Goal: Transaction & Acquisition: Book appointment/travel/reservation

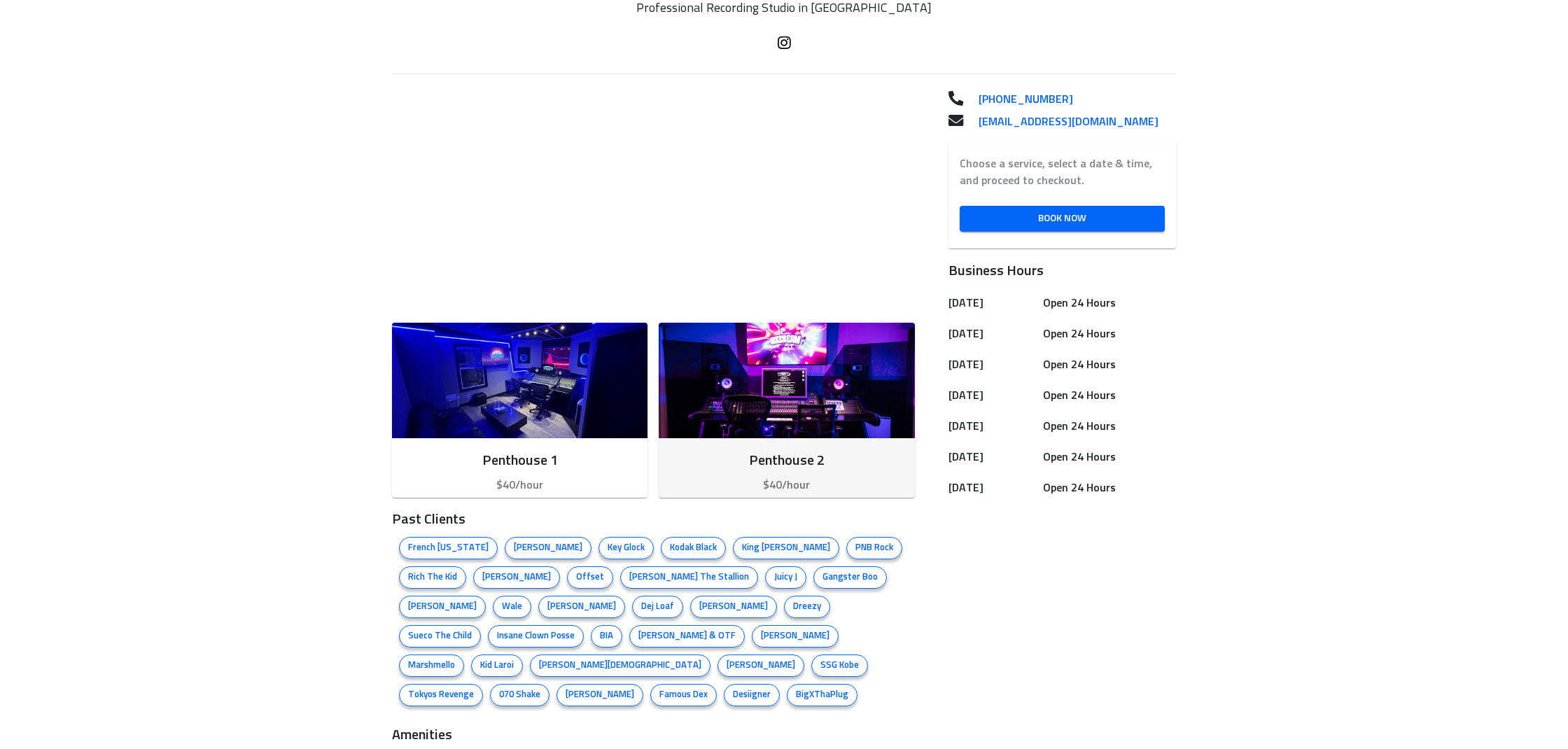
scroll to position [345, 0]
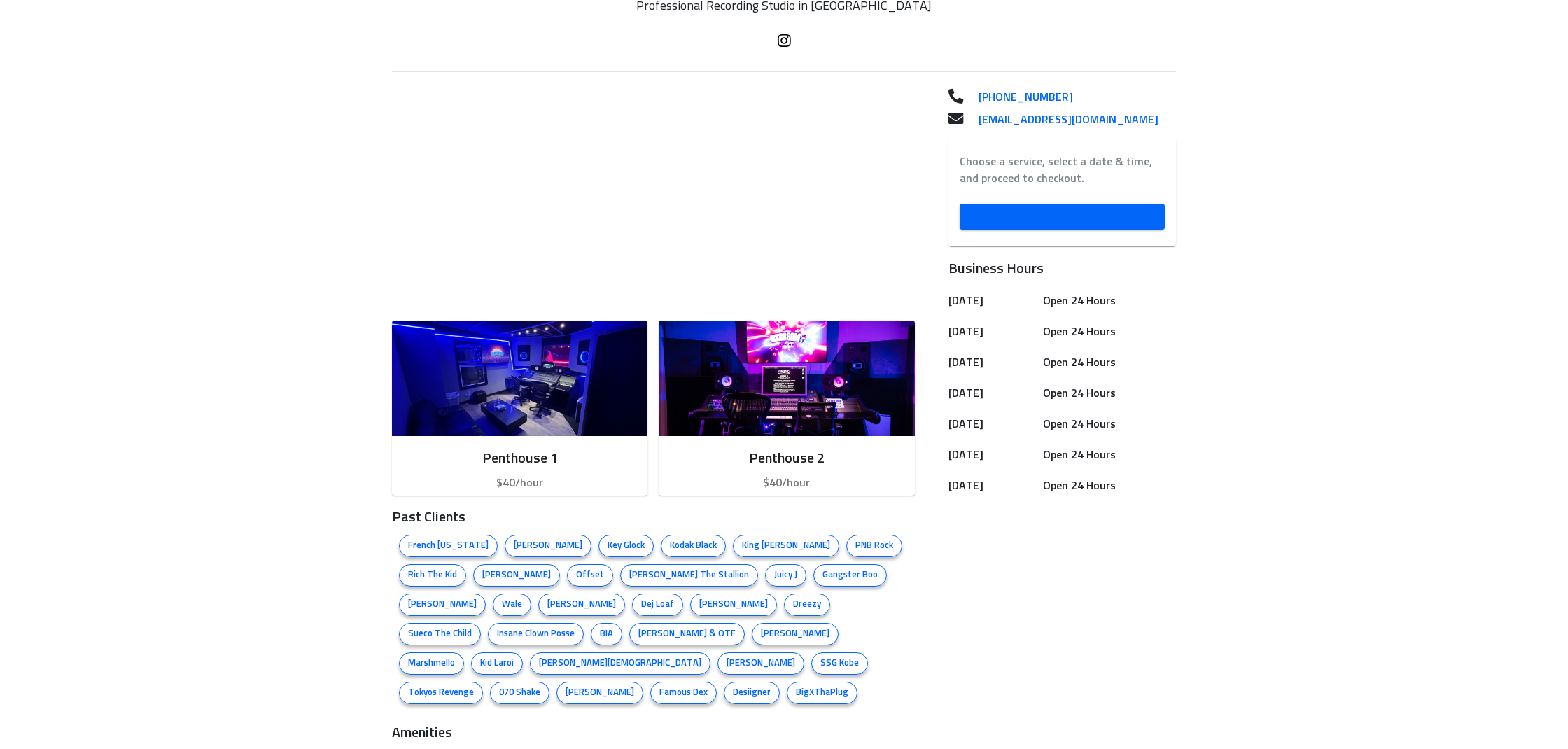
click at [1065, 217] on span "Book Now" at bounding box center [1061, 217] width 182 height 17
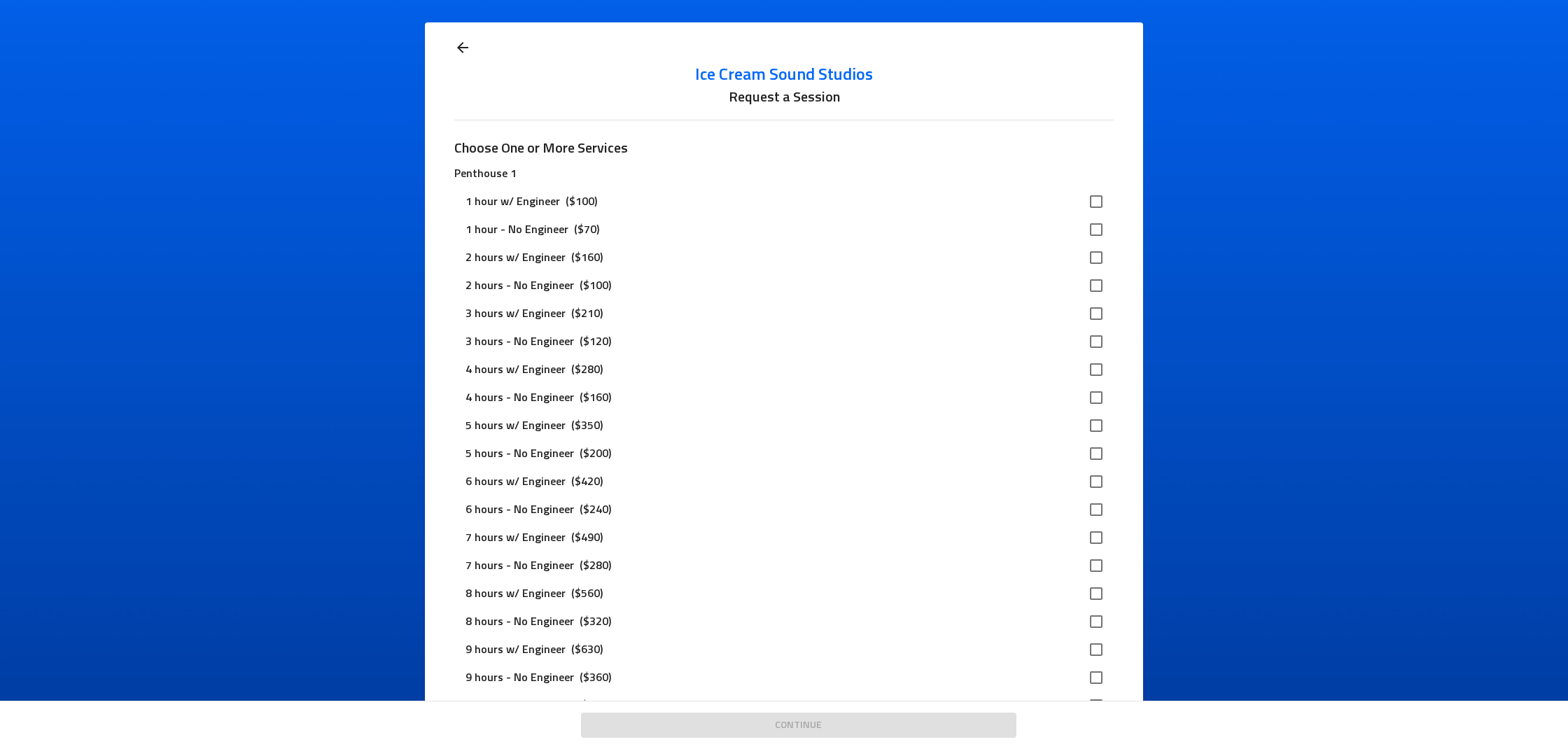
scroll to position [15, 0]
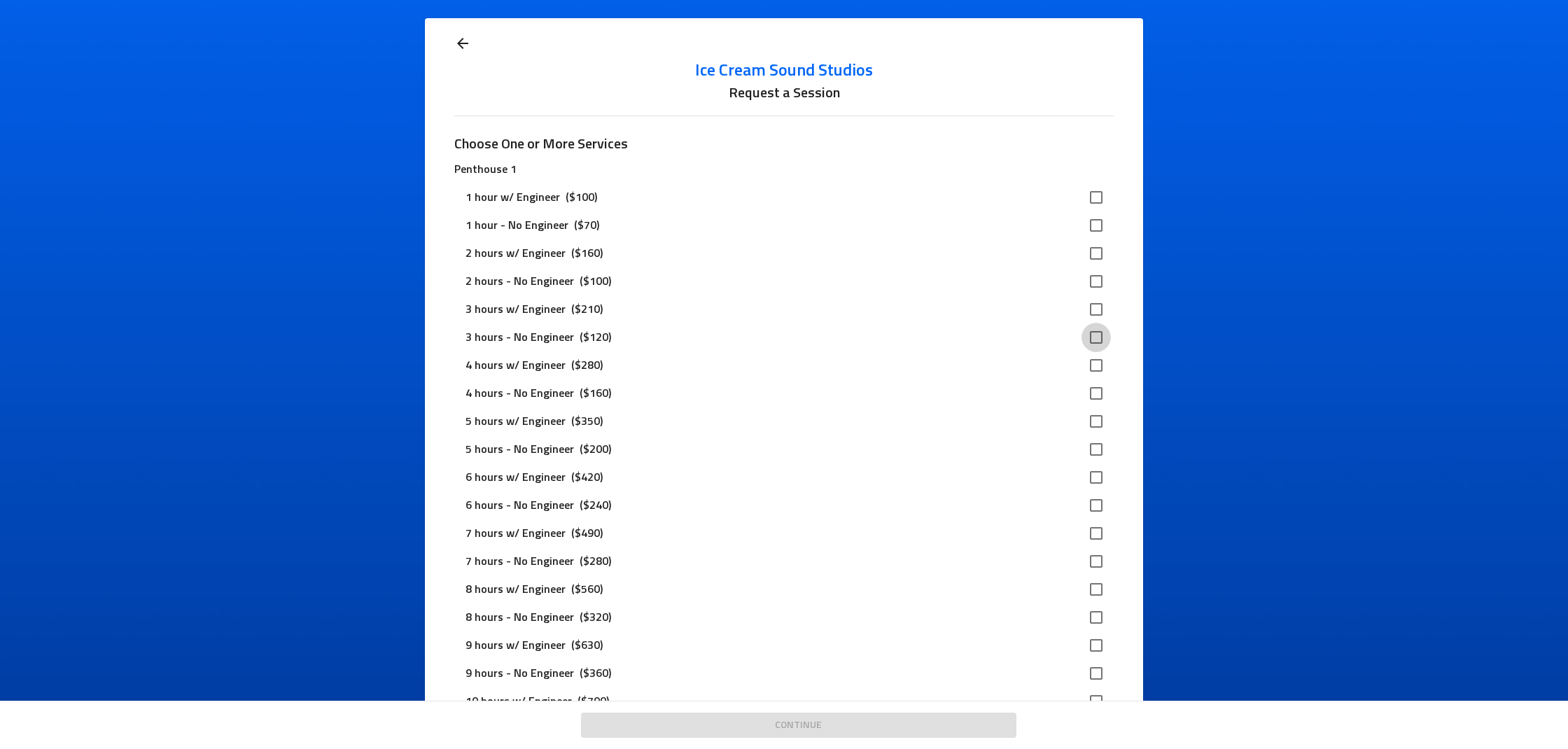
click at [1093, 340] on input "checkbox" at bounding box center [1096, 337] width 29 height 29
checkbox input "true"
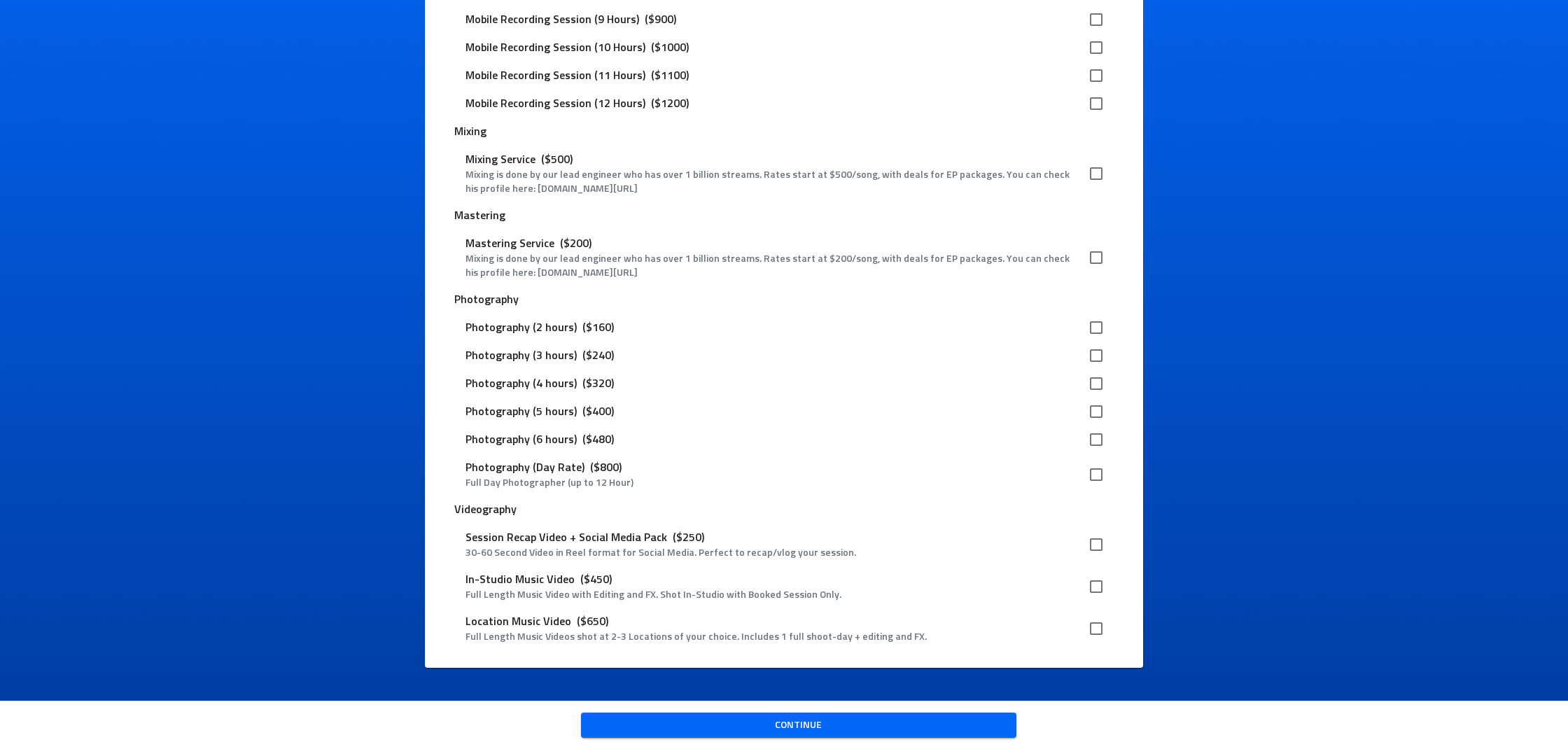
scroll to position [1761, 0]
click at [895, 718] on span "Continue" at bounding box center [799, 726] width 413 height 17
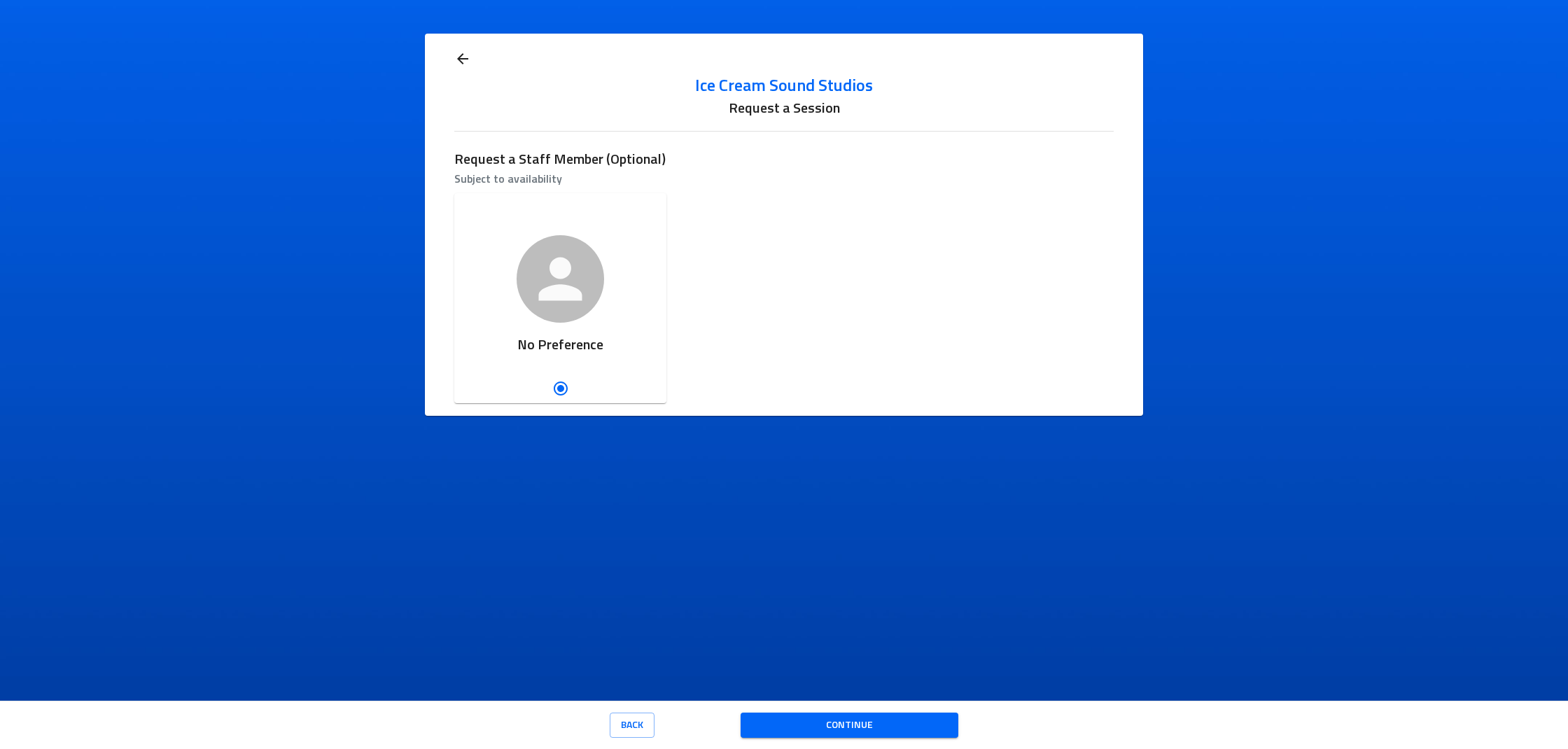
scroll to position [0, 0]
click at [875, 718] on span "Continue" at bounding box center [849, 726] width 196 height 17
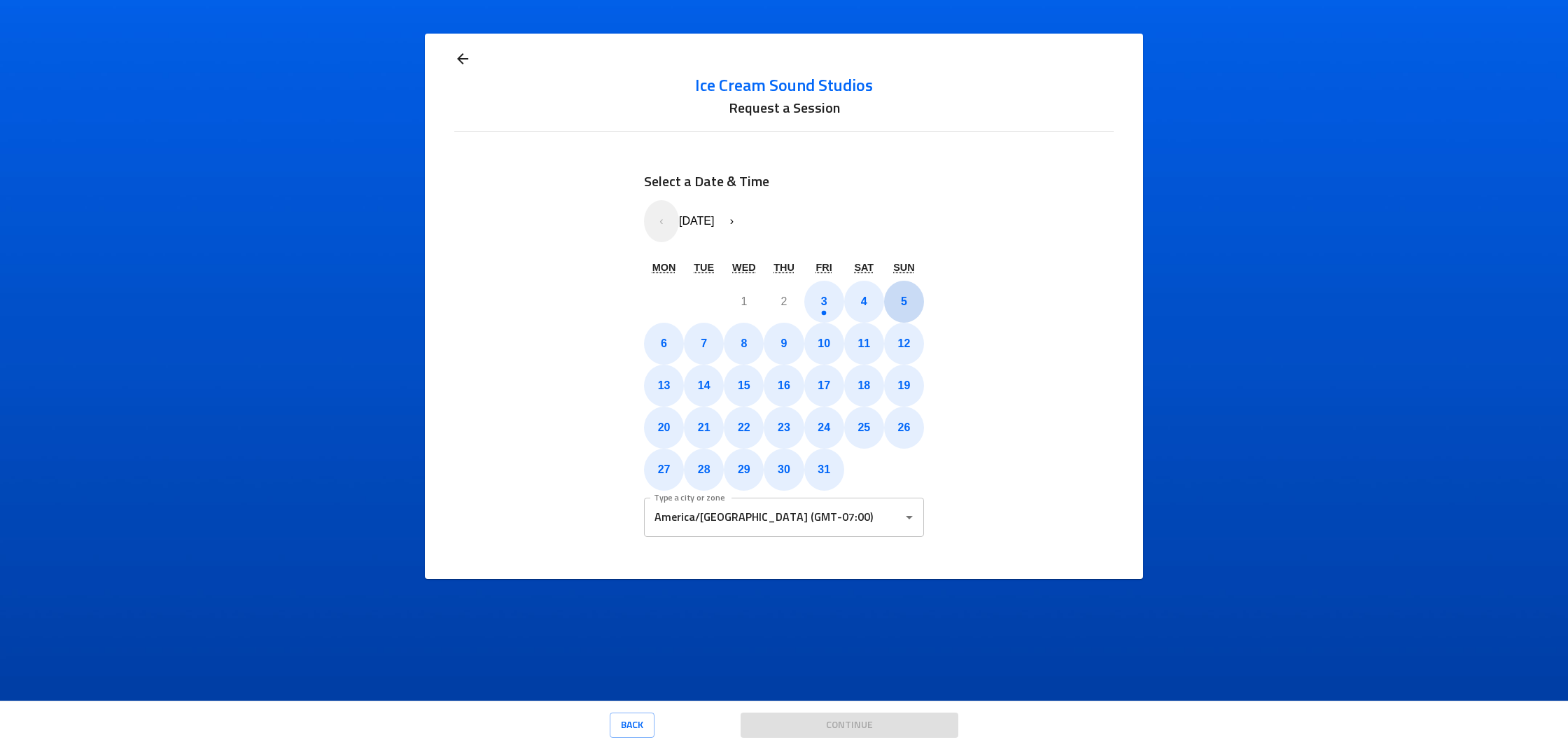
click at [911, 297] on button "5" at bounding box center [904, 302] width 40 height 42
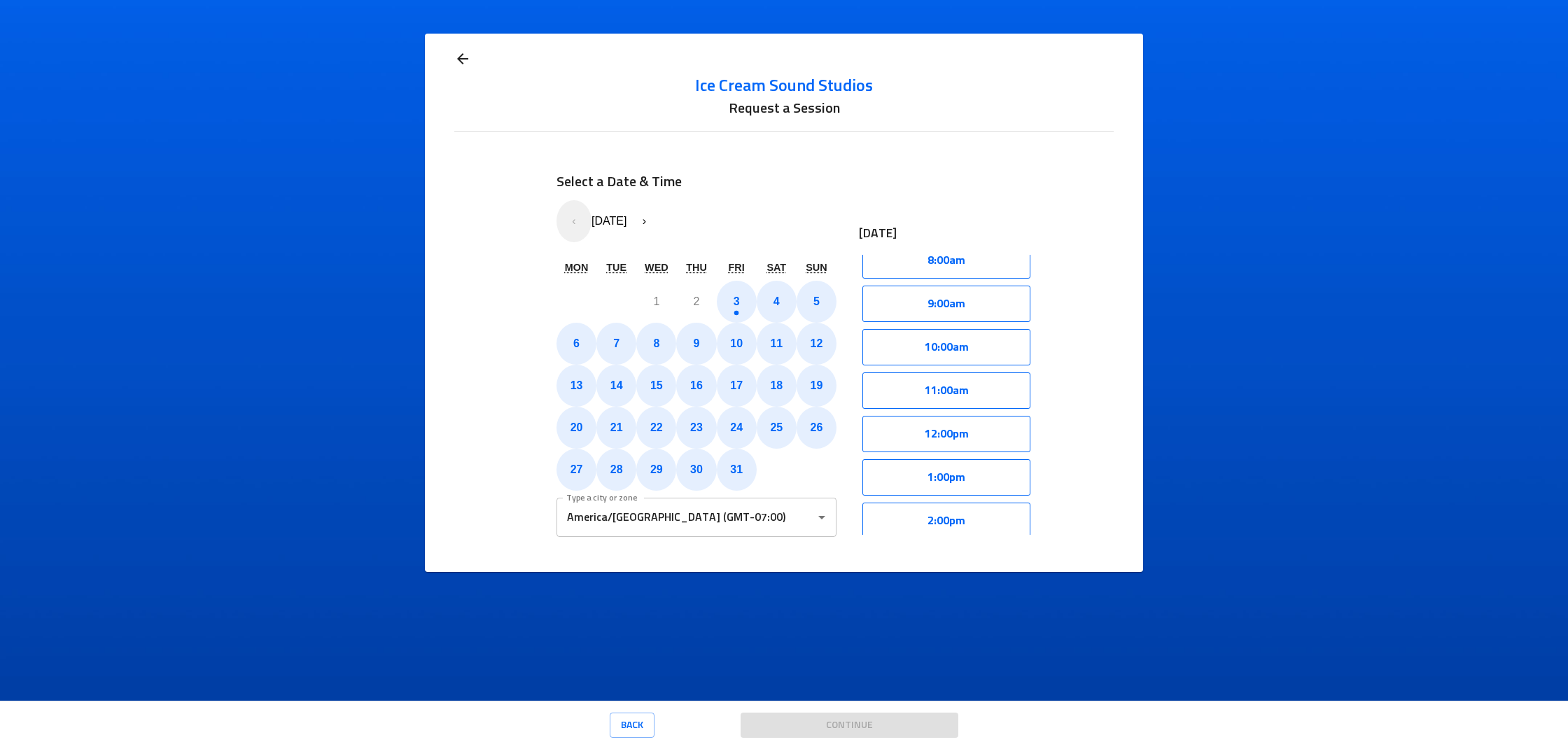
scroll to position [356, 0]
click at [973, 360] on button "10:00am" at bounding box center [946, 354] width 168 height 36
click at [982, 362] on button "Select" at bounding box center [990, 354] width 80 height 36
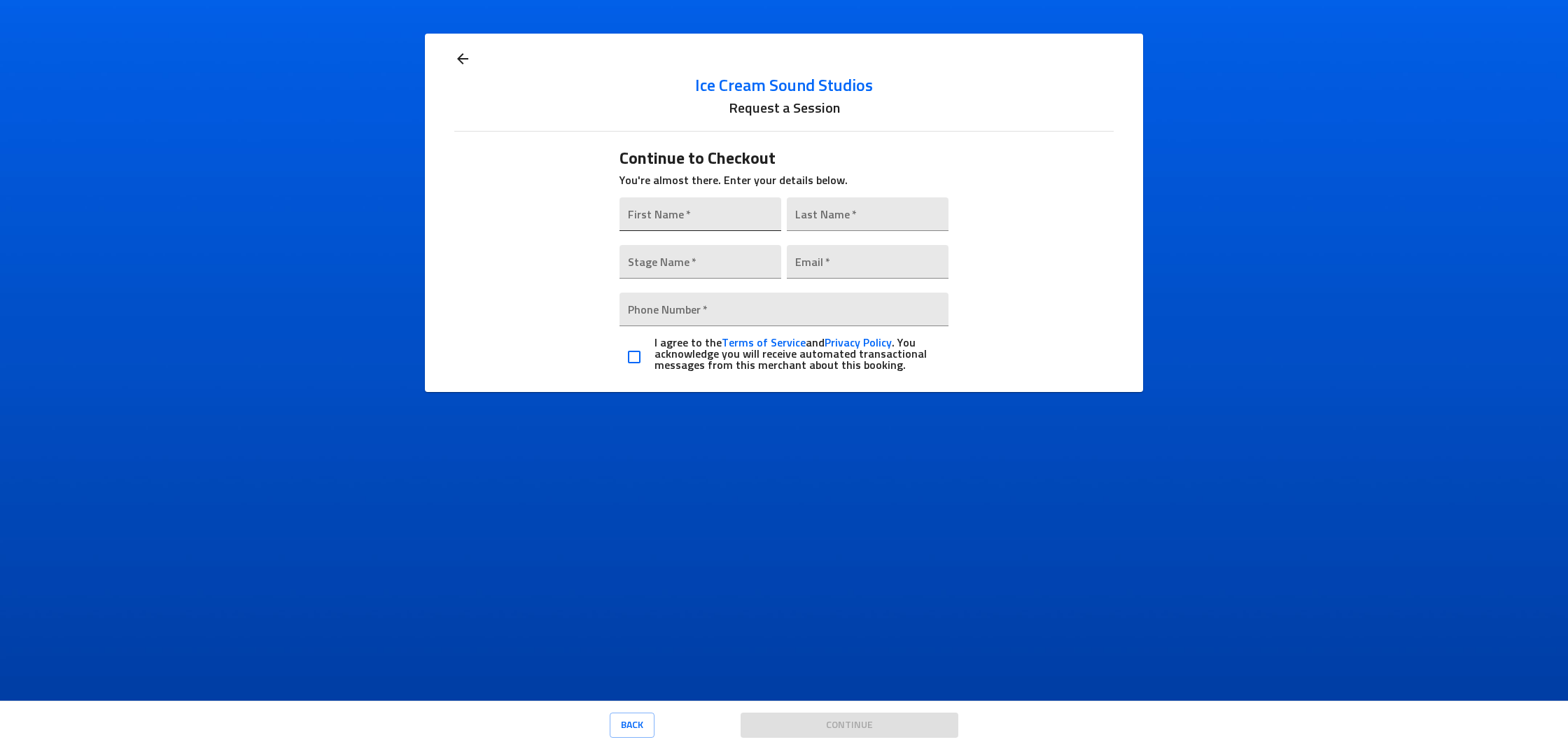
scroll to position [0, 0]
click at [476, 67] on div "Ice Cream Sound Studios Request a Session Continue to Checkout You're almost th…" at bounding box center [784, 212] width 659 height 359
click at [464, 60] on icon at bounding box center [462, 58] width 17 height 17
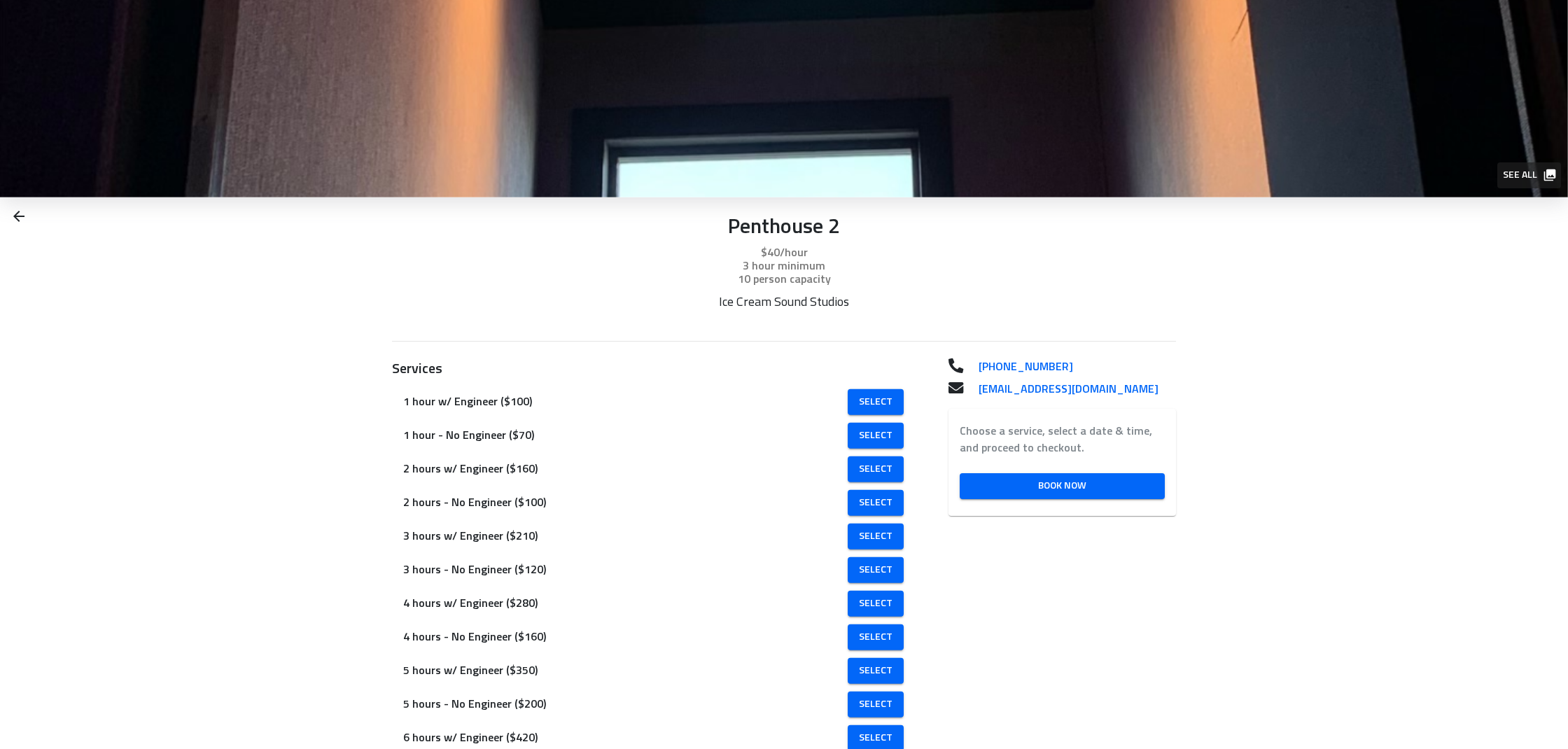
scroll to position [17, 0]
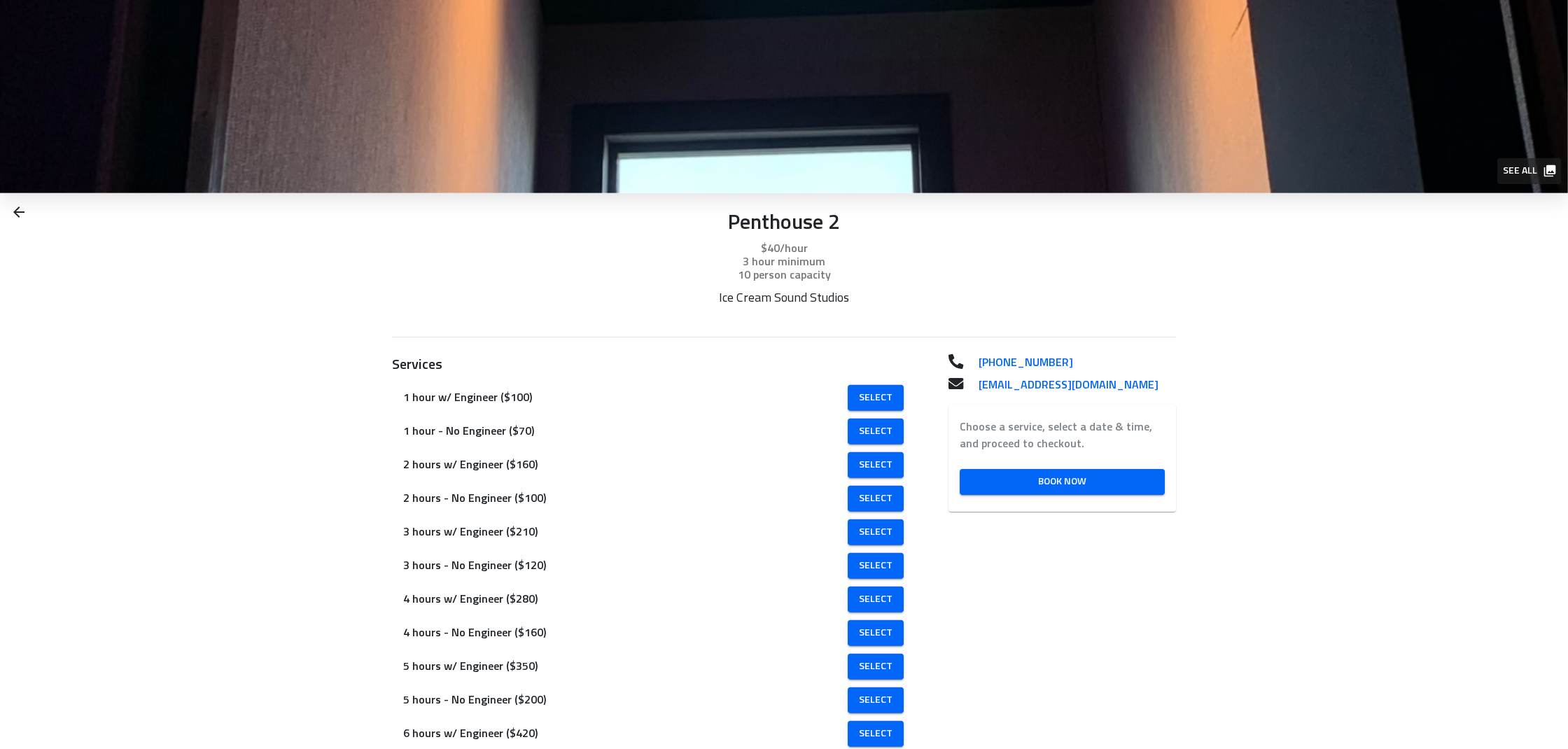
click at [1519, 167] on span "See all" at bounding box center [1528, 171] width 51 height 17
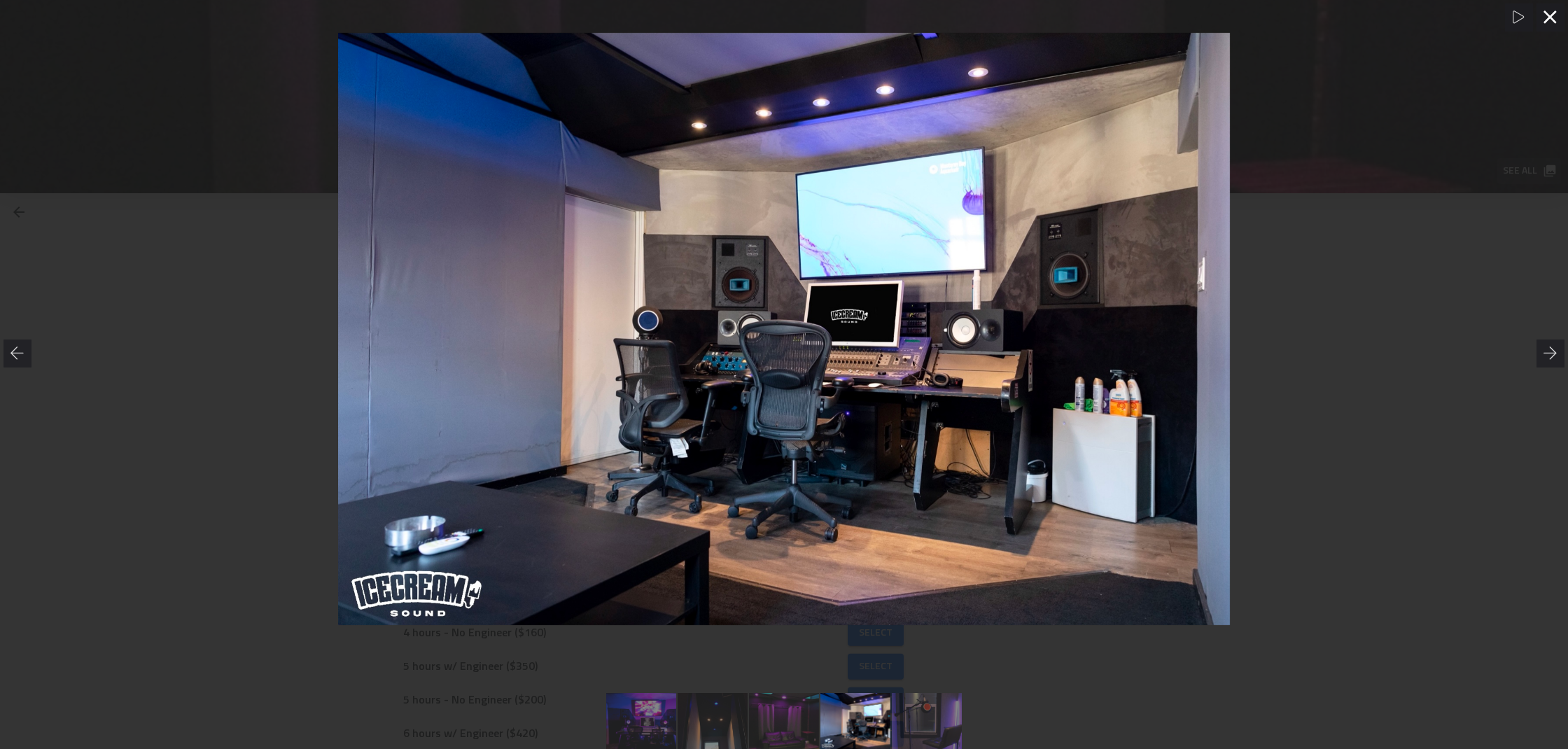
click at [1556, 21] on icon at bounding box center [1550, 17] width 14 height 14
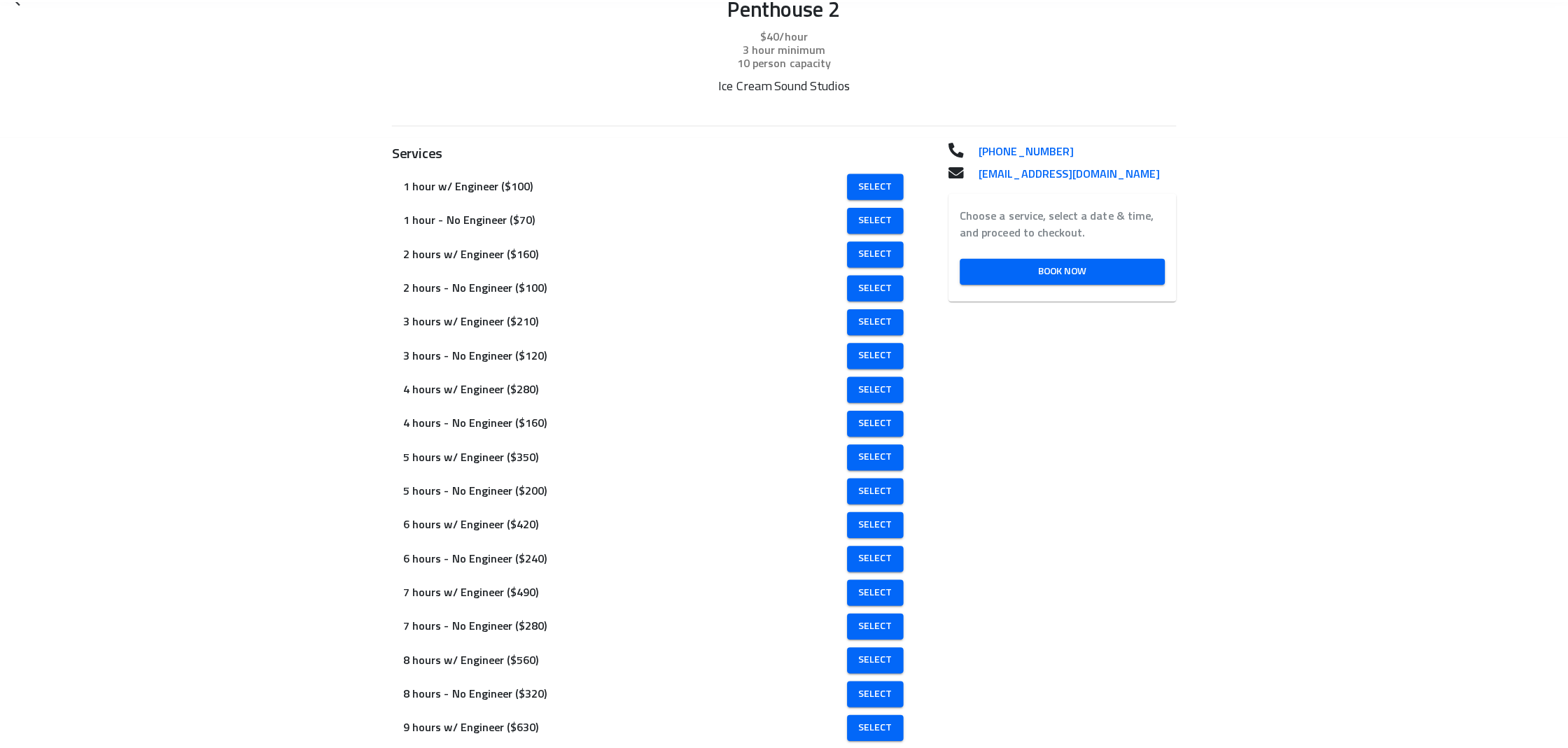
scroll to position [193, 0]
